Goal: Share content

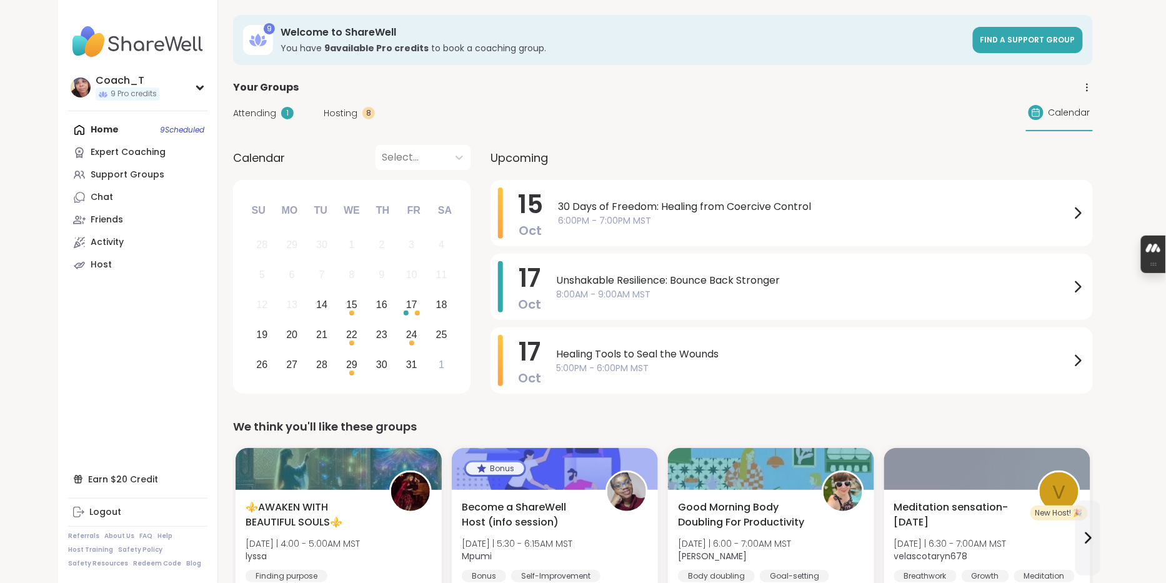
click at [647, 214] on span "30 Days of Freedom: Healing from Coercive Control" at bounding box center [814, 206] width 512 height 15
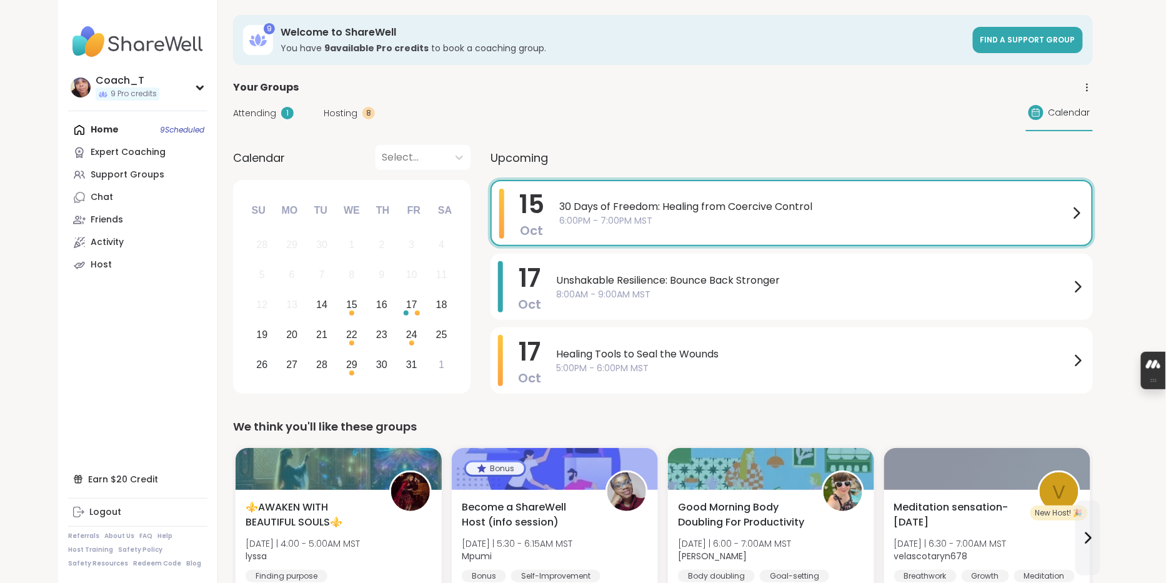
drag, startPoint x: 1156, startPoint y: 258, endPoint x: 1165, endPoint y: 422, distance: 163.9
click at [1163, 387] on div at bounding box center [1153, 380] width 25 height 12
click at [1048, 214] on span "30 Days of Freedom: Healing from Coercive Control" at bounding box center [814, 206] width 510 height 15
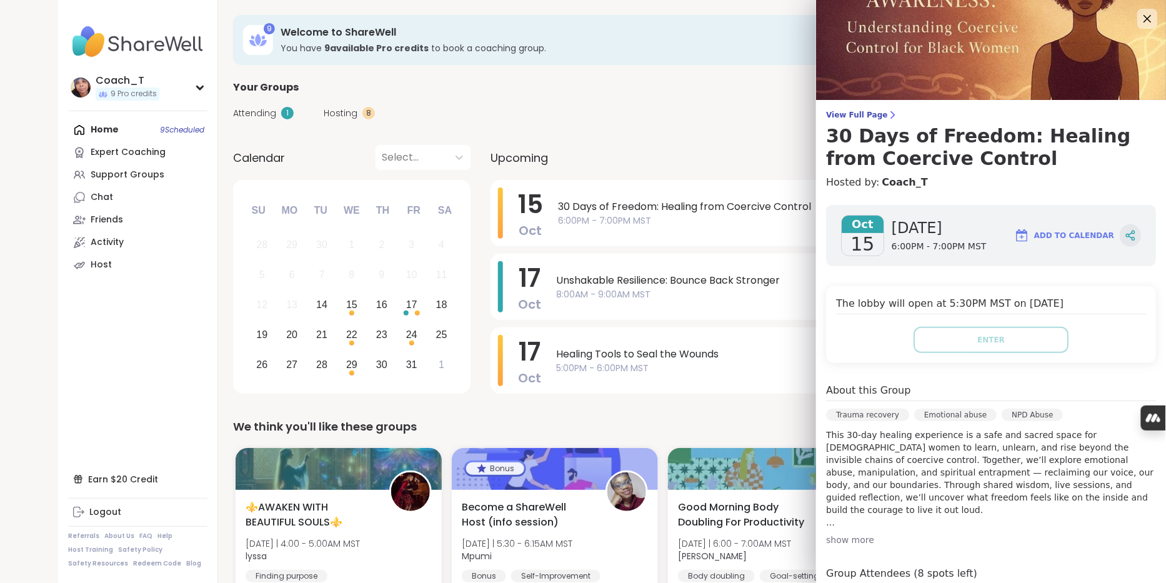
click at [1127, 241] on icon at bounding box center [1130, 235] width 11 height 11
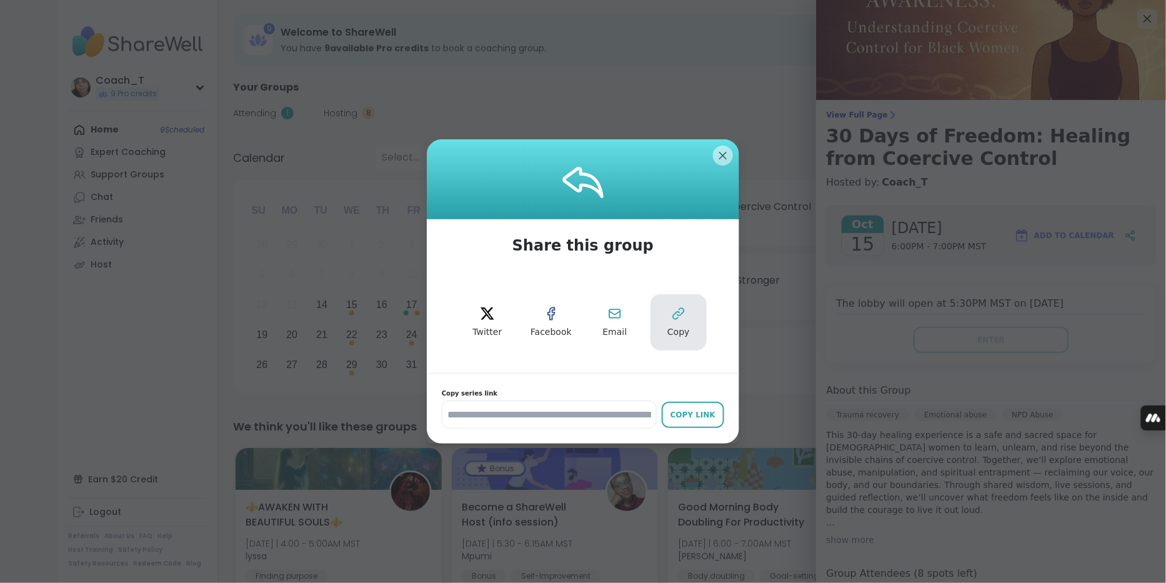
click at [684, 325] on button "Copy" at bounding box center [678, 322] width 56 height 56
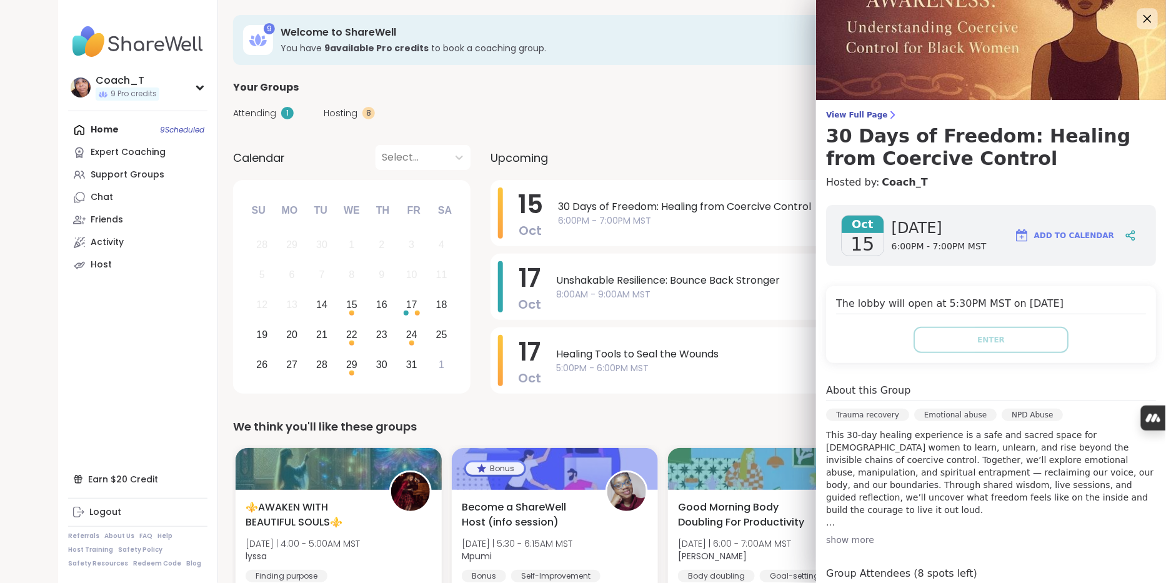
click at [1151, 22] on icon at bounding box center [1147, 19] width 16 height 16
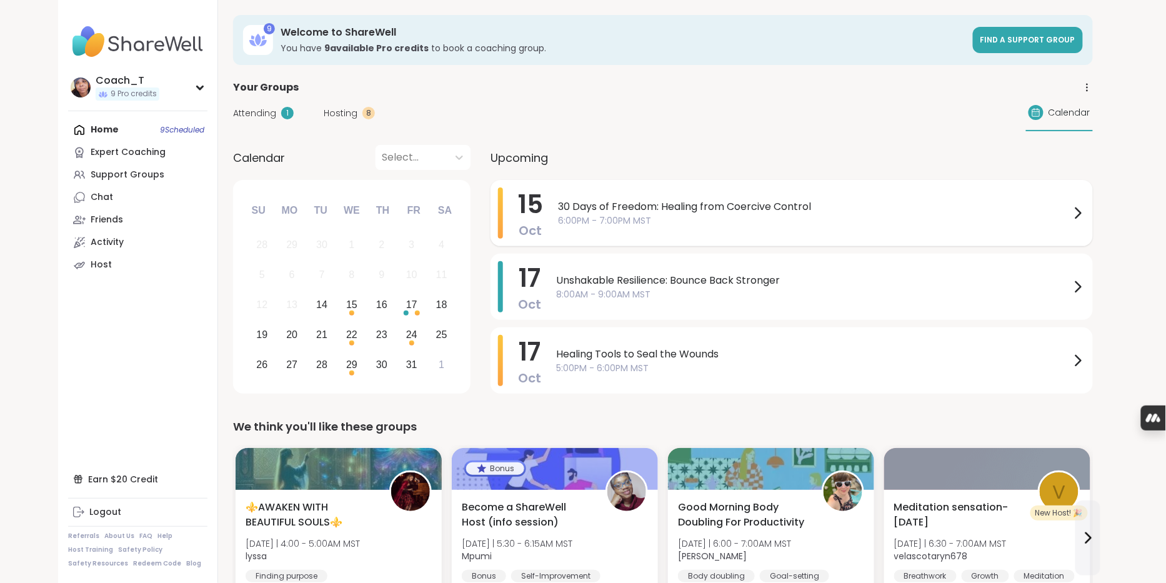
click at [1044, 214] on span "30 Days of Freedom: Healing from Coercive Control" at bounding box center [814, 206] width 512 height 15
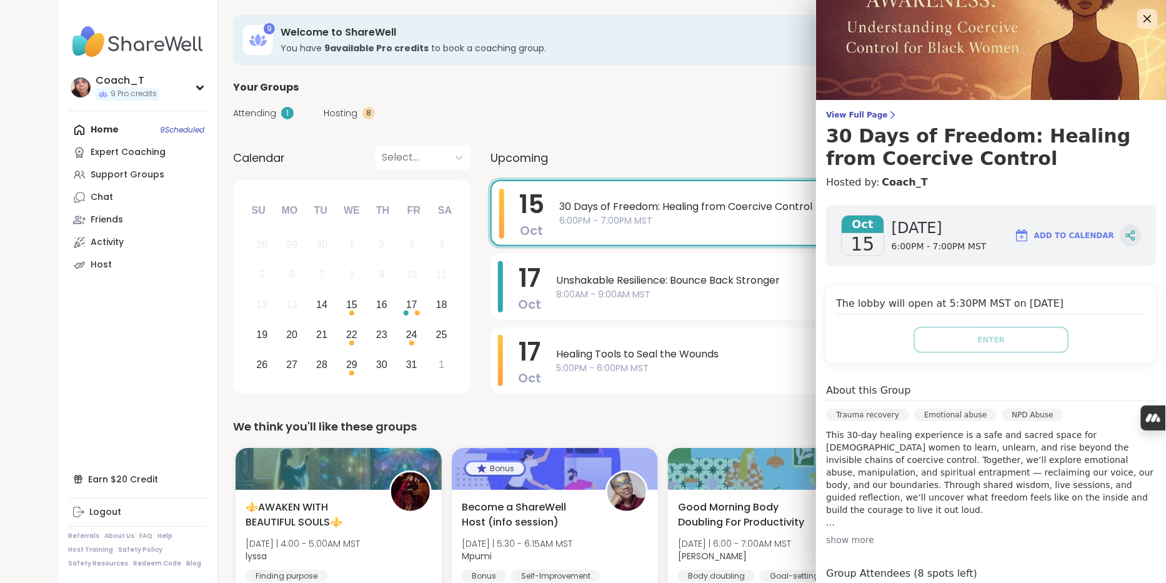
click at [1129, 241] on icon at bounding box center [1130, 235] width 11 height 11
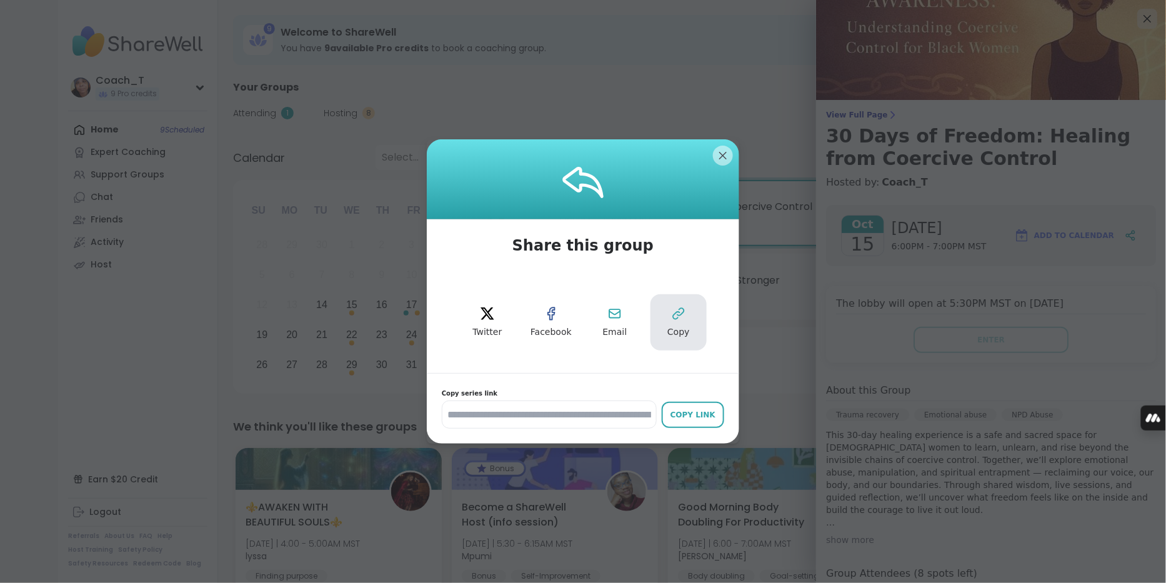
click at [679, 324] on button "Copy" at bounding box center [678, 322] width 56 height 56
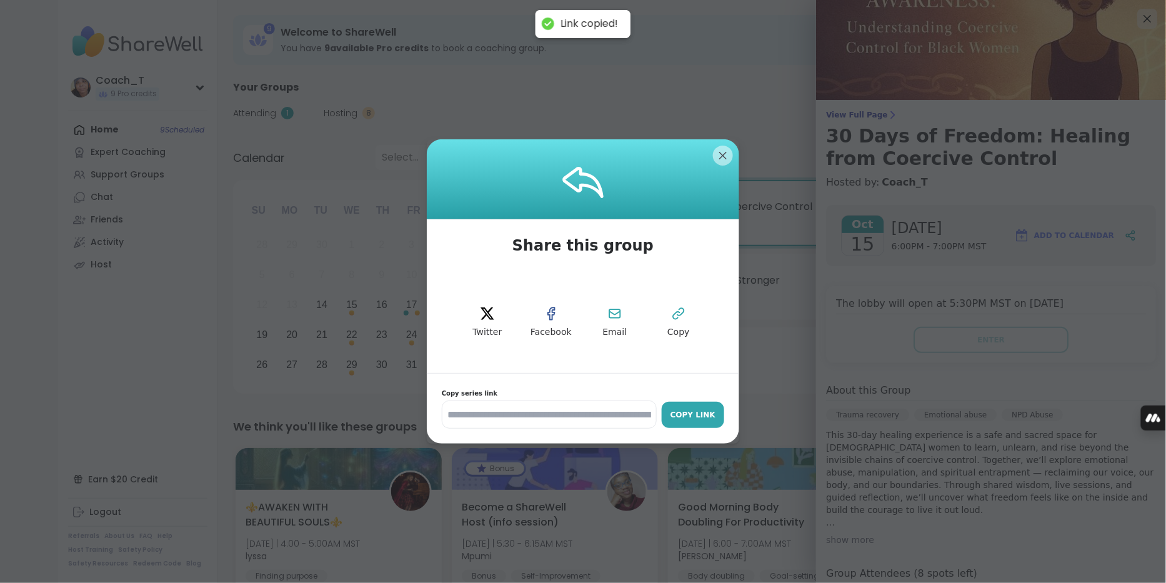
click at [687, 421] on div "Copy Link" at bounding box center [693, 414] width 50 height 11
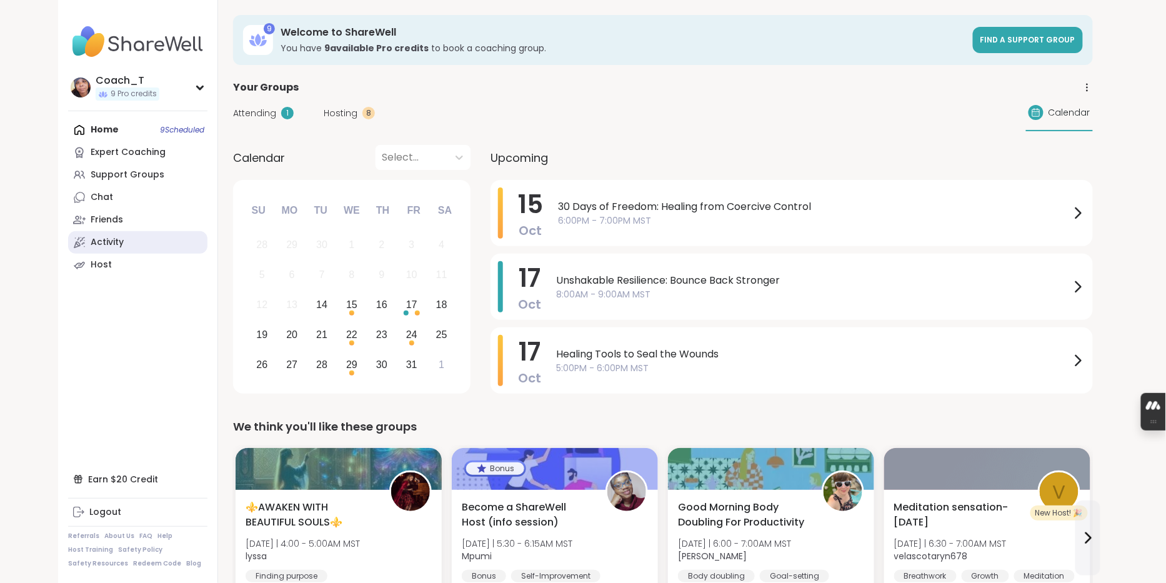
click at [118, 249] on div "Activity" at bounding box center [107, 242] width 33 height 12
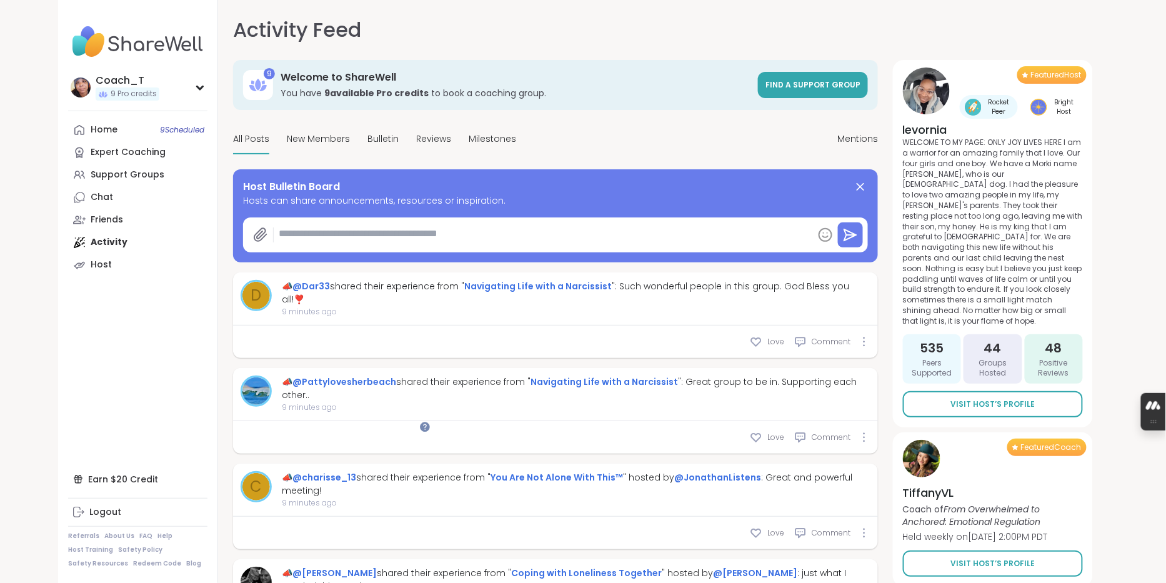
click at [456, 249] on textarea at bounding box center [543, 235] width 539 height 28
paste textarea "**********"
type textarea "*"
type textarea "**********"
click at [844, 242] on icon at bounding box center [850, 234] width 15 height 15
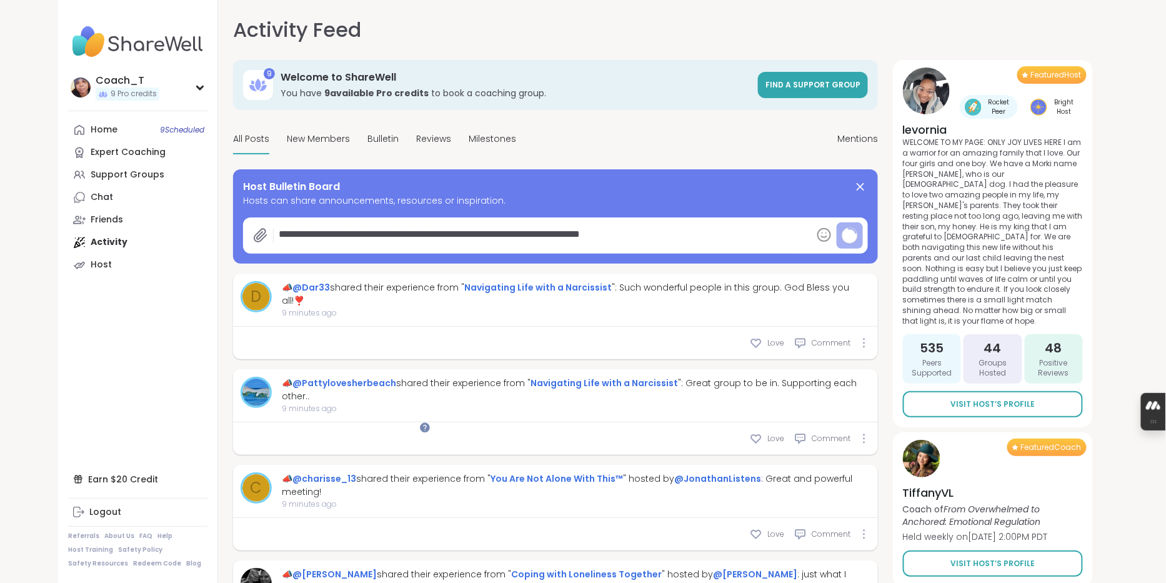
type textarea "*"
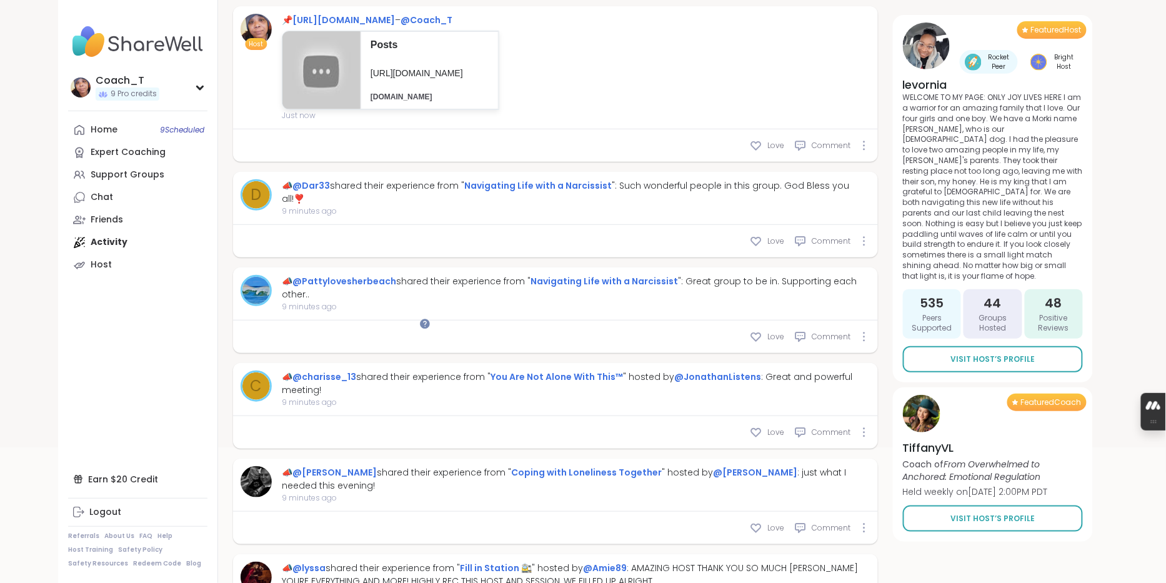
scroll to position [203, 0]
